Goal: Transaction & Acquisition: Purchase product/service

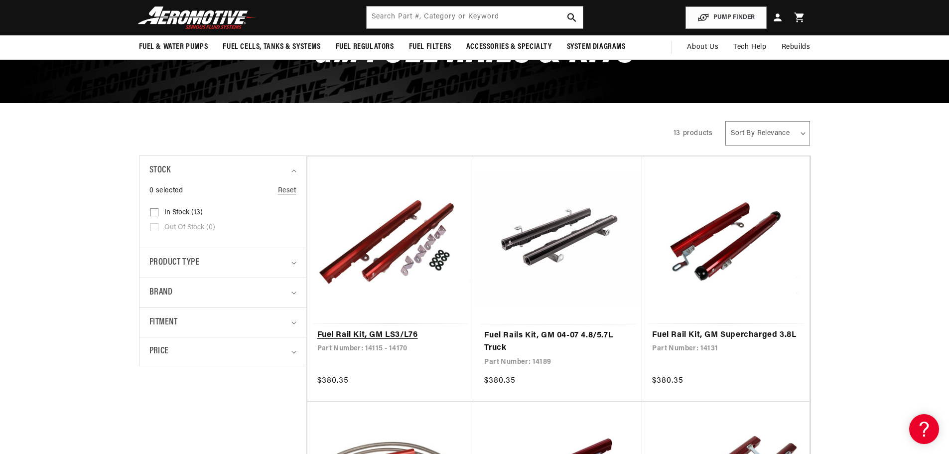
click at [353, 335] on link "Fuel Rail Kit, GM LS3/L76" at bounding box center [391, 335] width 148 height 13
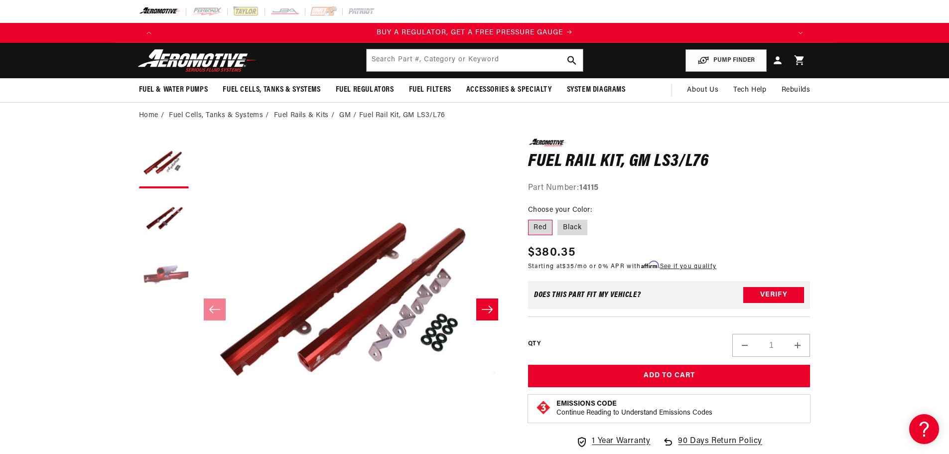
click at [157, 277] on button "Load image 3 in gallery view" at bounding box center [164, 273] width 50 height 50
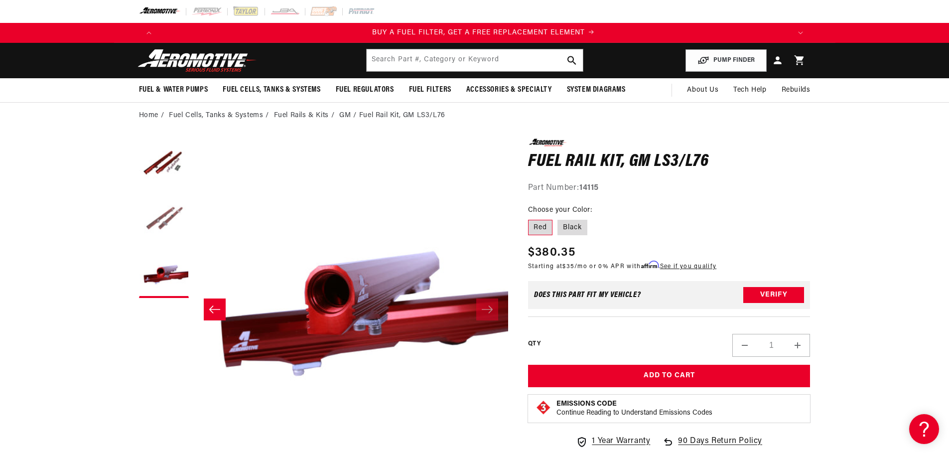
scroll to position [0, 632]
click at [157, 225] on button "Load image 2 in gallery view" at bounding box center [164, 218] width 50 height 50
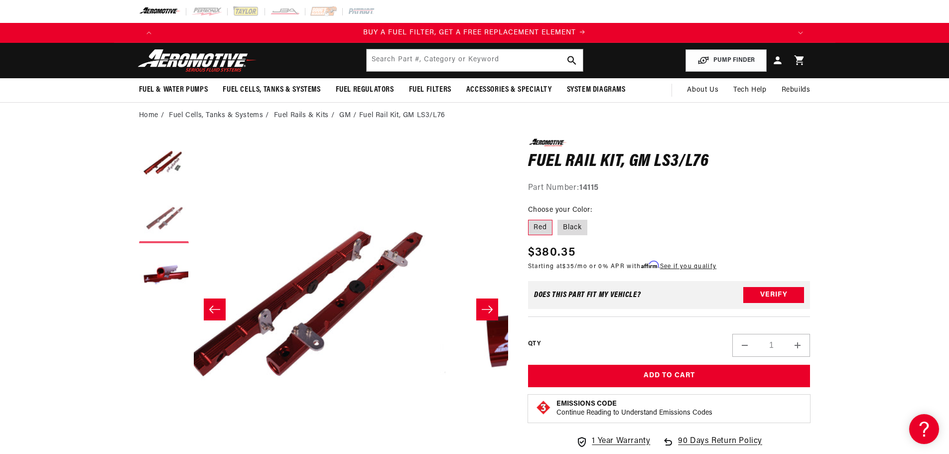
scroll to position [0, 314]
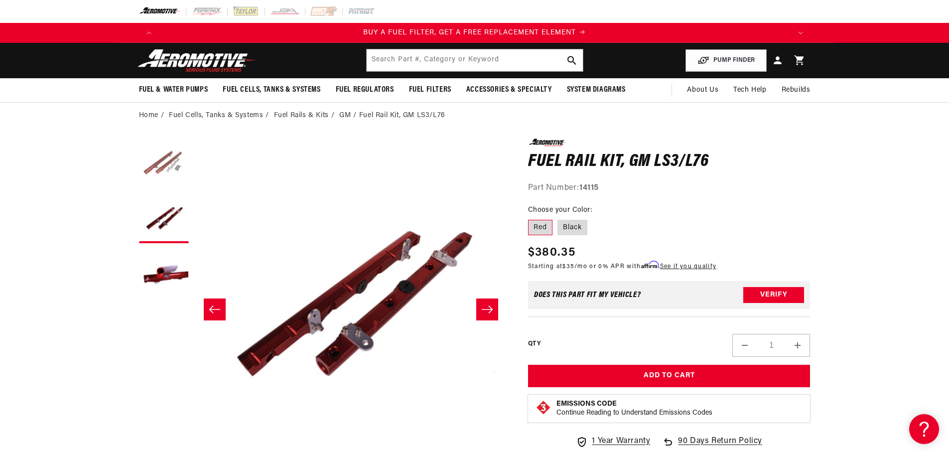
click at [165, 158] on button "Load image 1 in gallery view" at bounding box center [164, 164] width 50 height 50
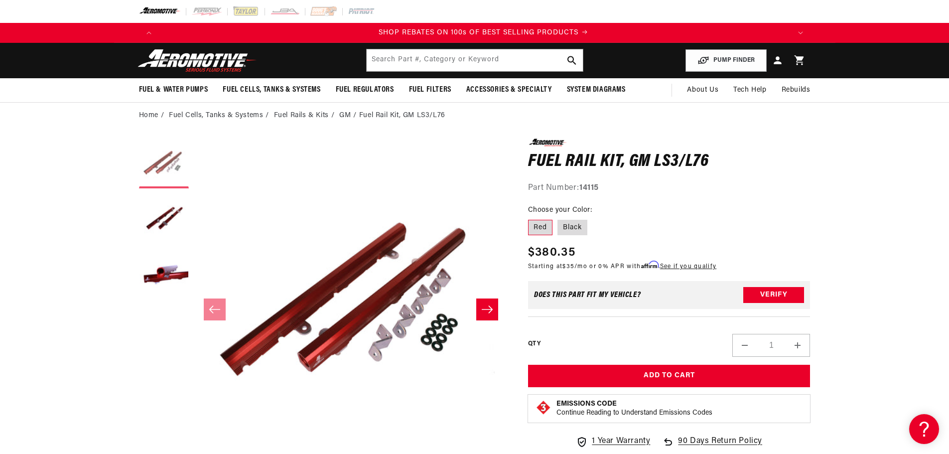
scroll to position [0, 1264]
click at [566, 220] on label "Black" at bounding box center [573, 228] width 30 height 16
click at [558, 218] on input "Black" at bounding box center [558, 218] width 0 height 0
radio input "true"
click at [568, 230] on label "Black" at bounding box center [573, 228] width 30 height 16
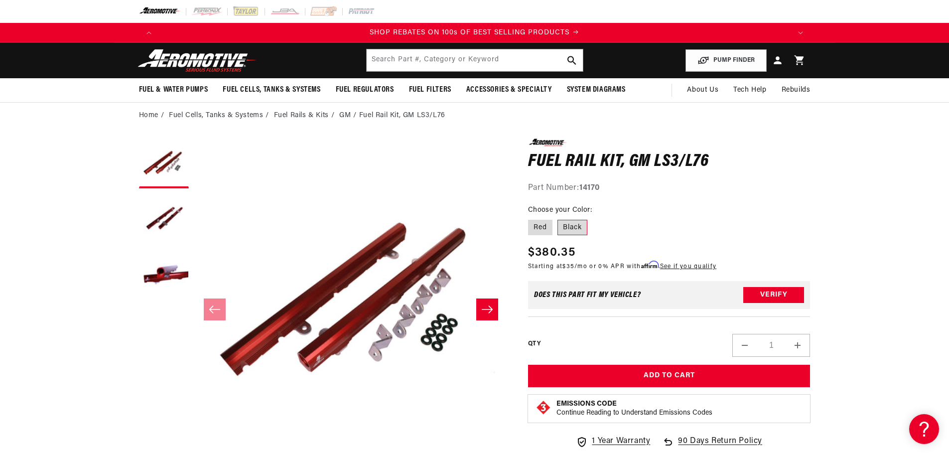
click at [558, 218] on input "Black" at bounding box center [558, 218] width 0 height 0
click at [547, 228] on label "Red" at bounding box center [540, 228] width 24 height 16
click at [531, 218] on input "Red" at bounding box center [531, 218] width 0 height 0
radio input "true"
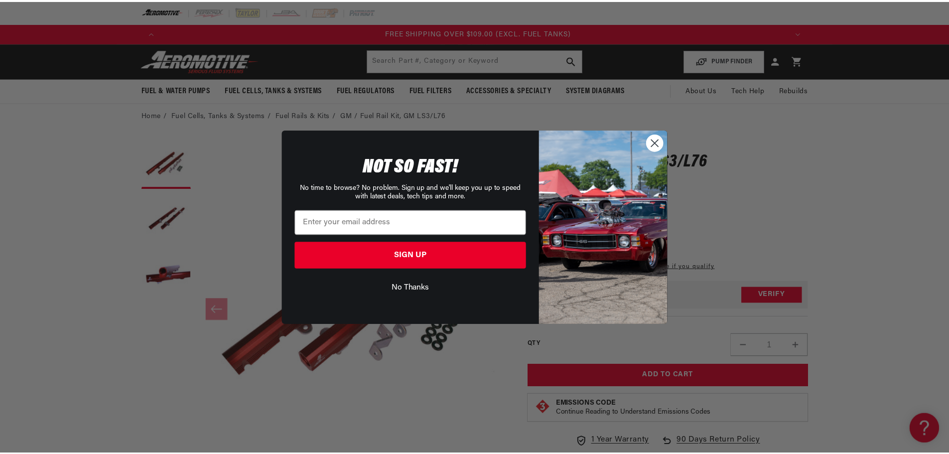
scroll to position [0, 1896]
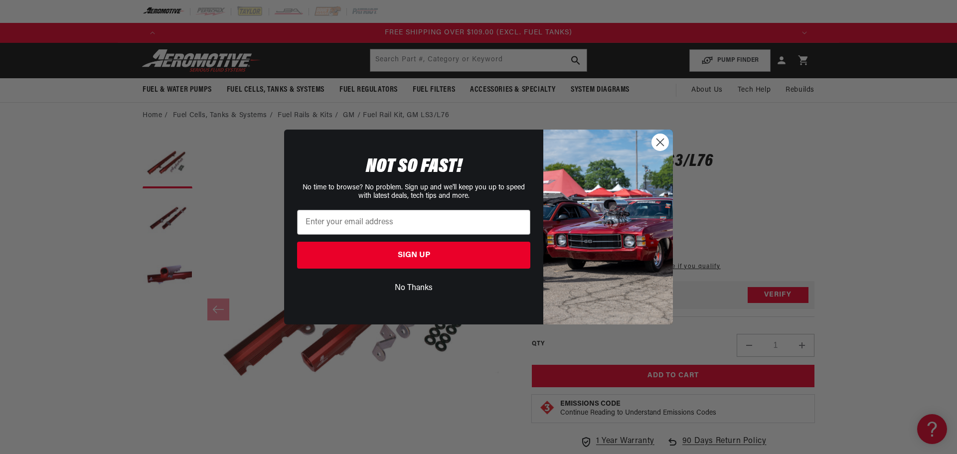
click at [655, 141] on circle "Close dialog" at bounding box center [660, 142] width 16 height 16
